Goal: Transaction & Acquisition: Purchase product/service

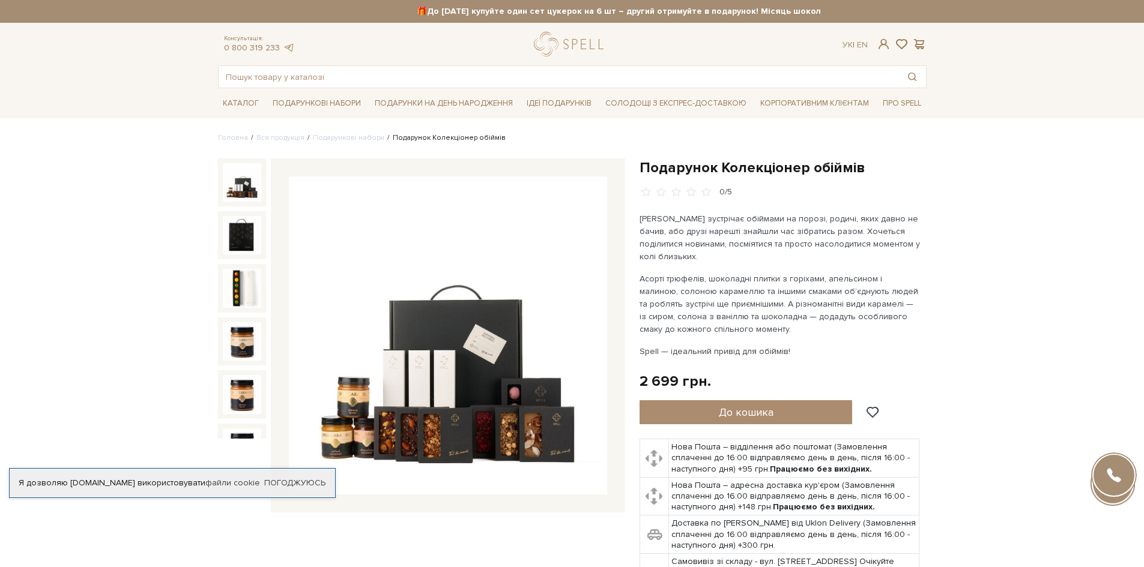
click at [783, 414] on button "До кошика" at bounding box center [745, 412] width 213 height 24
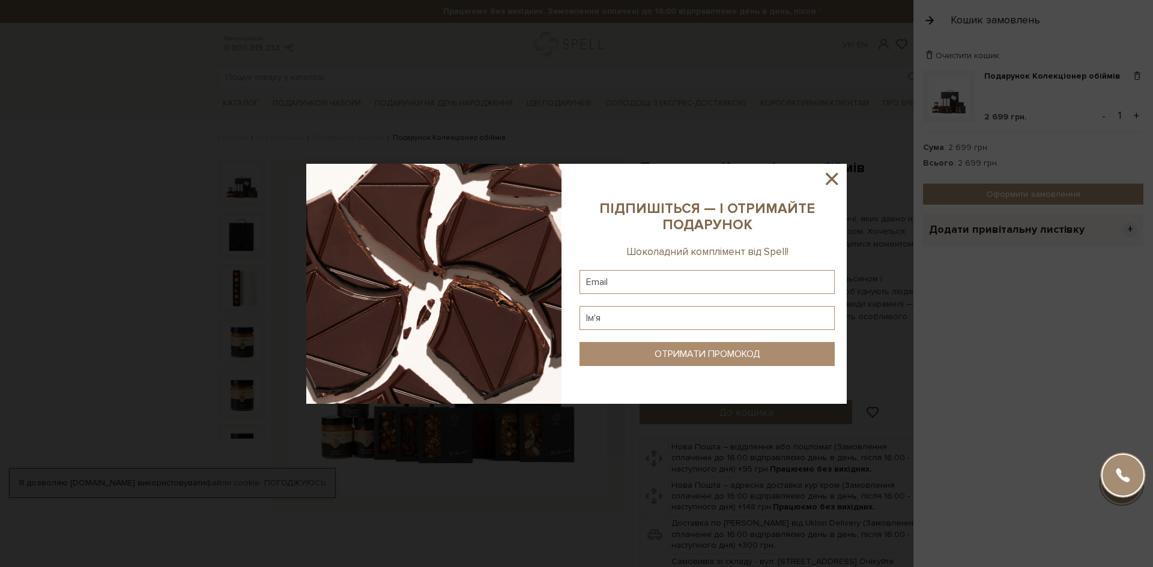
click at [861, 82] on div at bounding box center [576, 283] width 1153 height 567
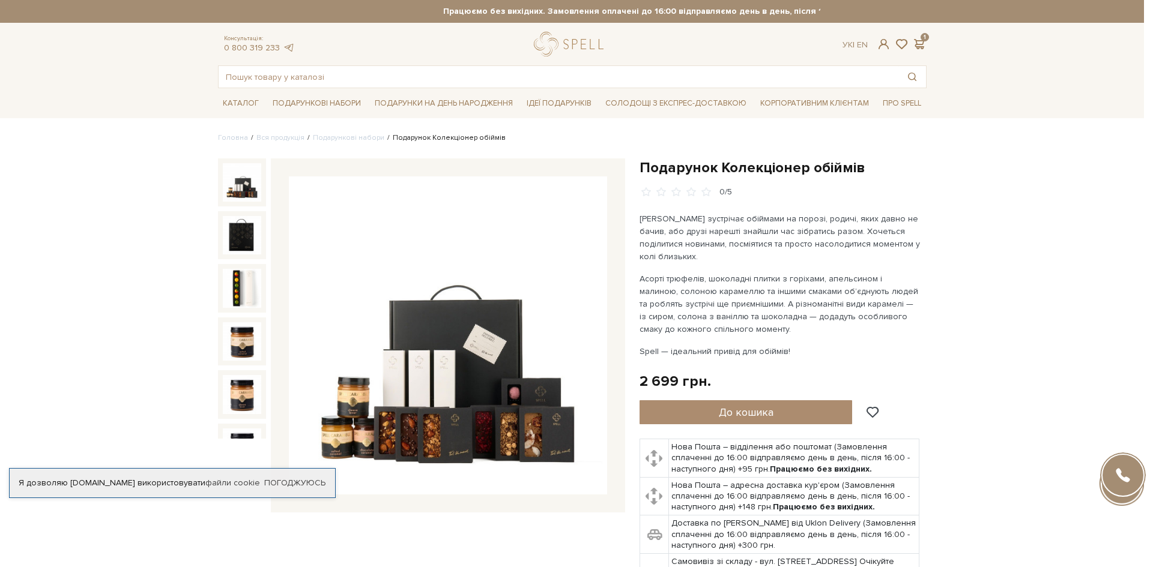
click at [858, 153] on div at bounding box center [576, 283] width 1153 height 567
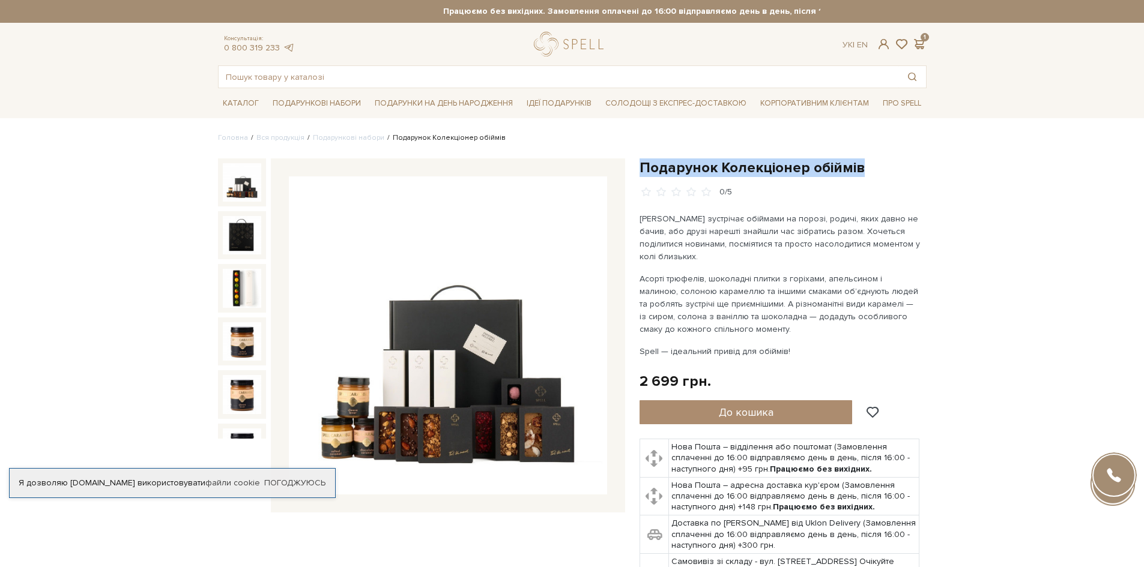
drag, startPoint x: 642, startPoint y: 165, endPoint x: 866, endPoint y: 173, distance: 224.7
click at [860, 173] on h1 "Подарунок Колекціонер обіймів" at bounding box center [782, 167] width 287 height 19
click at [926, 183] on div "Подарунок Колекціонер обіймів" at bounding box center [782, 387] width 301 height 459
click at [920, 44] on span at bounding box center [919, 44] width 14 height 13
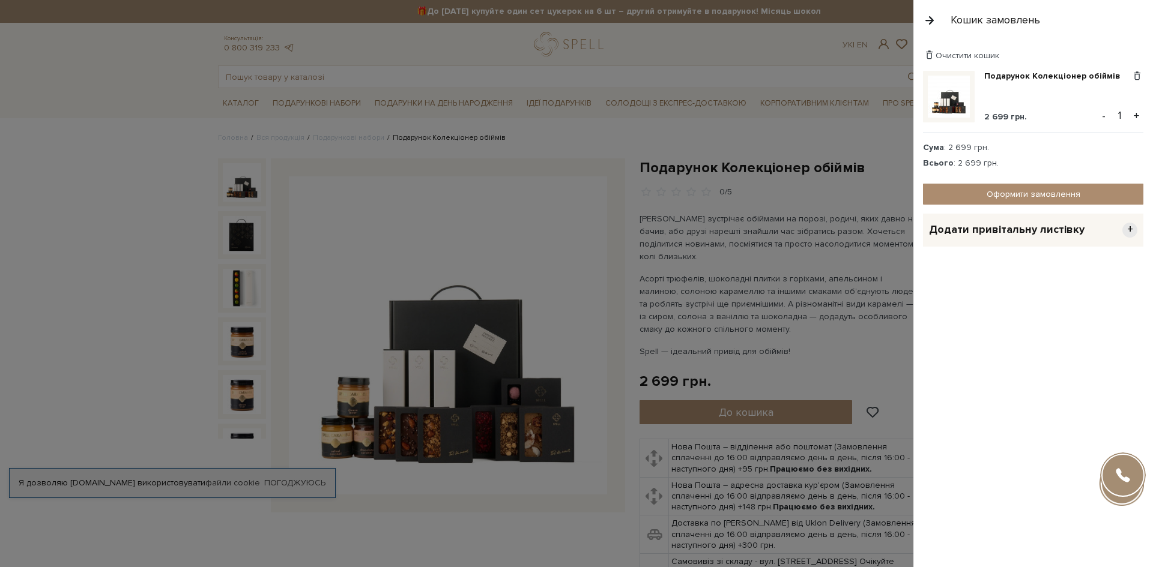
click at [929, 20] on button "button" at bounding box center [929, 20] width 13 height 21
